Goal: Transaction & Acquisition: Book appointment/travel/reservation

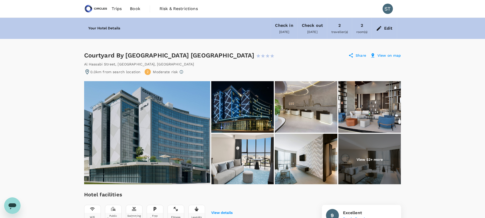
click at [385, 29] on div "Edit" at bounding box center [388, 28] width 8 height 7
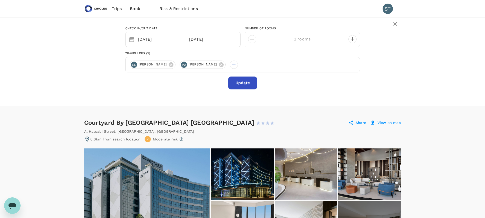
click at [116, 11] on span "Trips" at bounding box center [117, 9] width 10 height 6
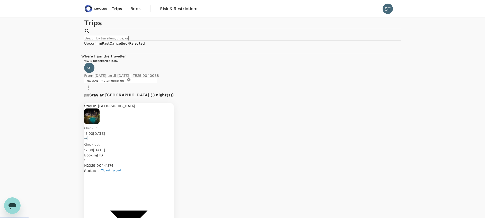
click at [114, 8] on span "Trips" at bounding box center [117, 9] width 11 height 6
click at [136, 10] on span "Book" at bounding box center [135, 9] width 10 height 6
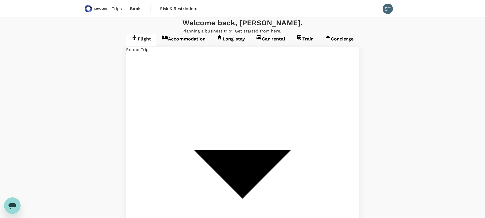
type input "[PERSON_NAME] Intl (DEL)"
type input "[GEOGRAPHIC_DATA], [GEOGRAPHIC_DATA] (any)"
type input "[PERSON_NAME] Intl (DEL)"
type input "[GEOGRAPHIC_DATA], [GEOGRAPHIC_DATA] (any)"
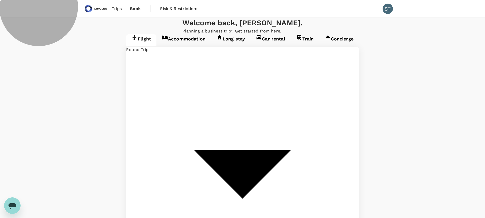
click at [156, 46] on link "Accommodation" at bounding box center [183, 40] width 55 height 12
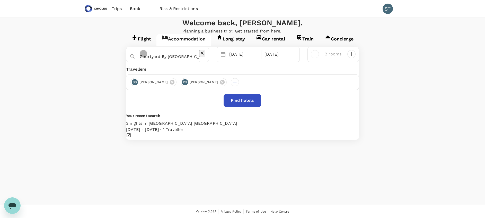
click at [202, 55] on icon "Clear" at bounding box center [202, 52] width 3 height 3
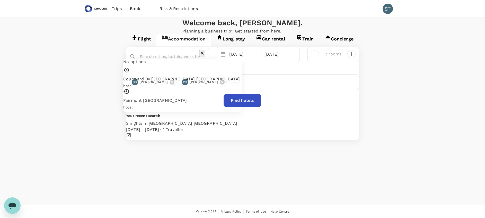
click at [176, 61] on input "text" at bounding box center [169, 56] width 59 height 8
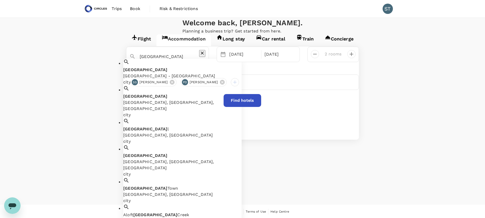
click at [175, 79] on div "[GEOGRAPHIC_DATA] [GEOGRAPHIC_DATA] - [GEOGRAPHIC_DATA]" at bounding box center [182, 73] width 118 height 12
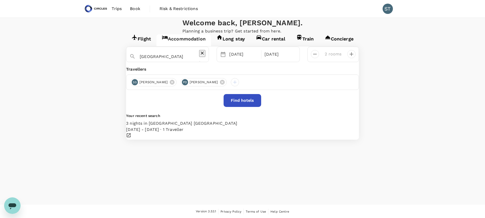
type input "[GEOGRAPHIC_DATA]"
click at [239, 107] on button "Find hotels" at bounding box center [243, 100] width 38 height 13
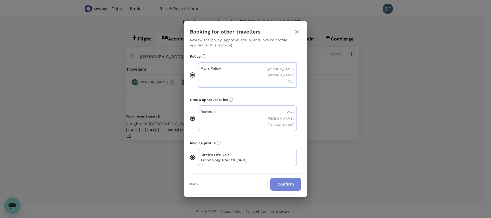
click at [282, 179] on button "Confirm" at bounding box center [285, 184] width 31 height 13
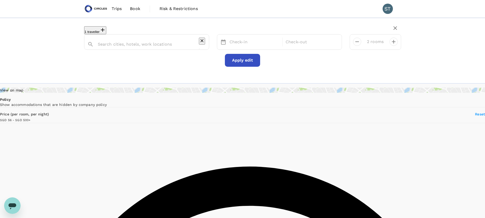
type input "[GEOGRAPHIC_DATA]"
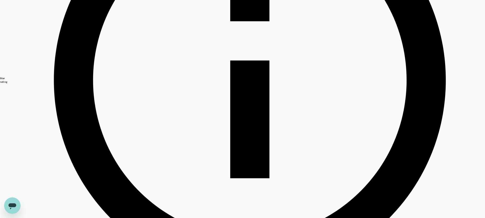
scroll to position [270, 0]
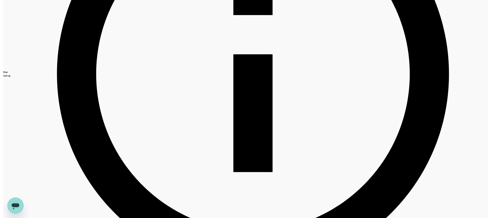
scroll to position [290, 0]
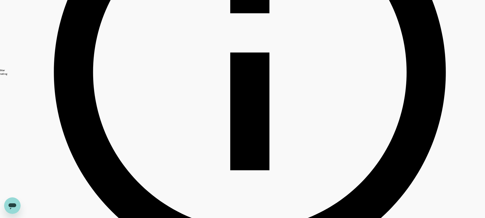
type input "499.31"
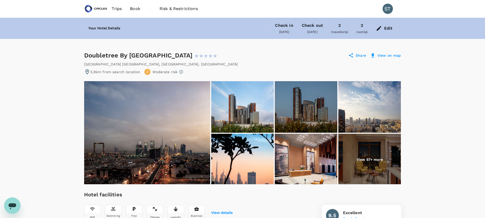
drag, startPoint x: 84, startPoint y: 56, endPoint x: 258, endPoint y: 54, distance: 174.2
click at [218, 54] on div "Doubletree By Hilton Dubai M Square Hotel & Residences 1 Star 2 Stars 3 Stars 4…" at bounding box center [151, 55] width 134 height 8
copy div "Doubletree By [GEOGRAPHIC_DATA]"
